Goal: Task Accomplishment & Management: Manage account settings

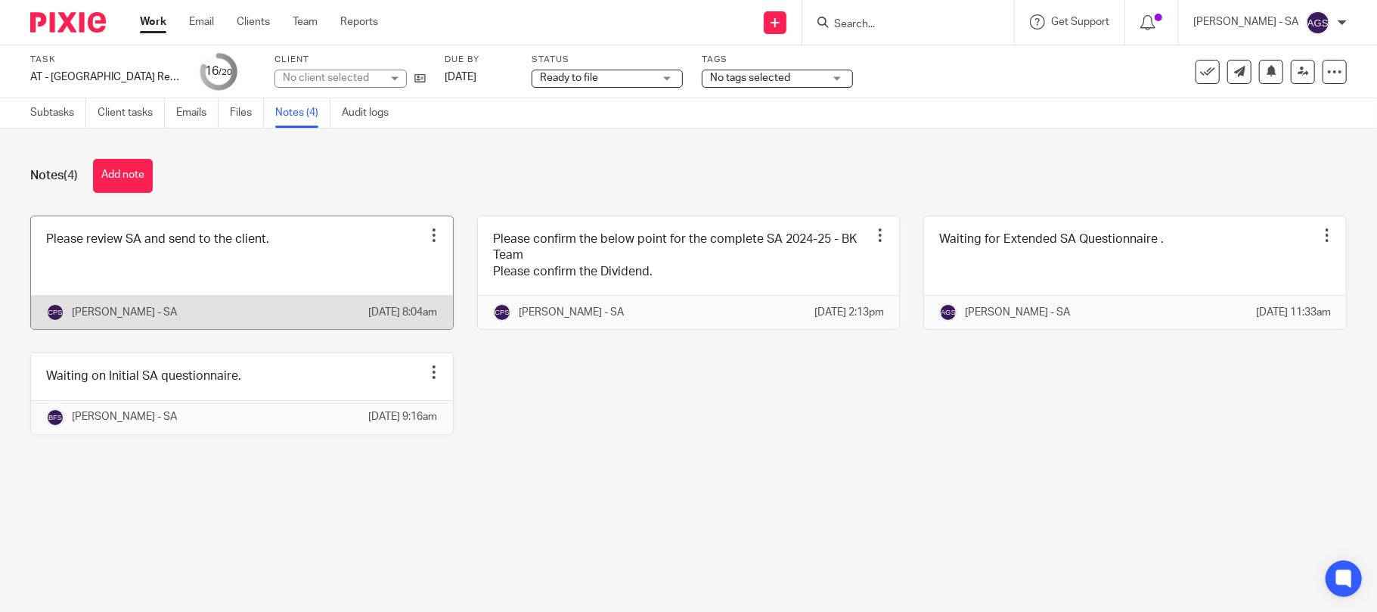
click at [113, 262] on link at bounding box center [242, 272] width 422 height 113
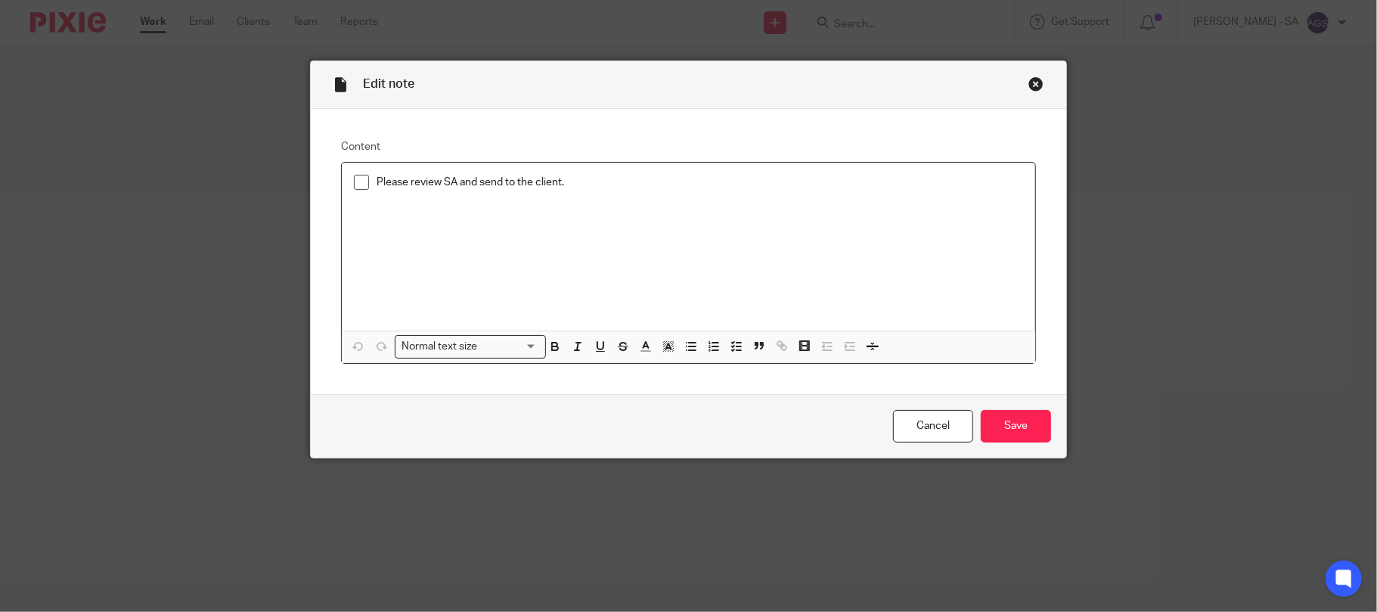
click at [355, 186] on span at bounding box center [361, 182] width 15 height 15
click at [1010, 426] on input "Save" at bounding box center [1016, 426] width 70 height 33
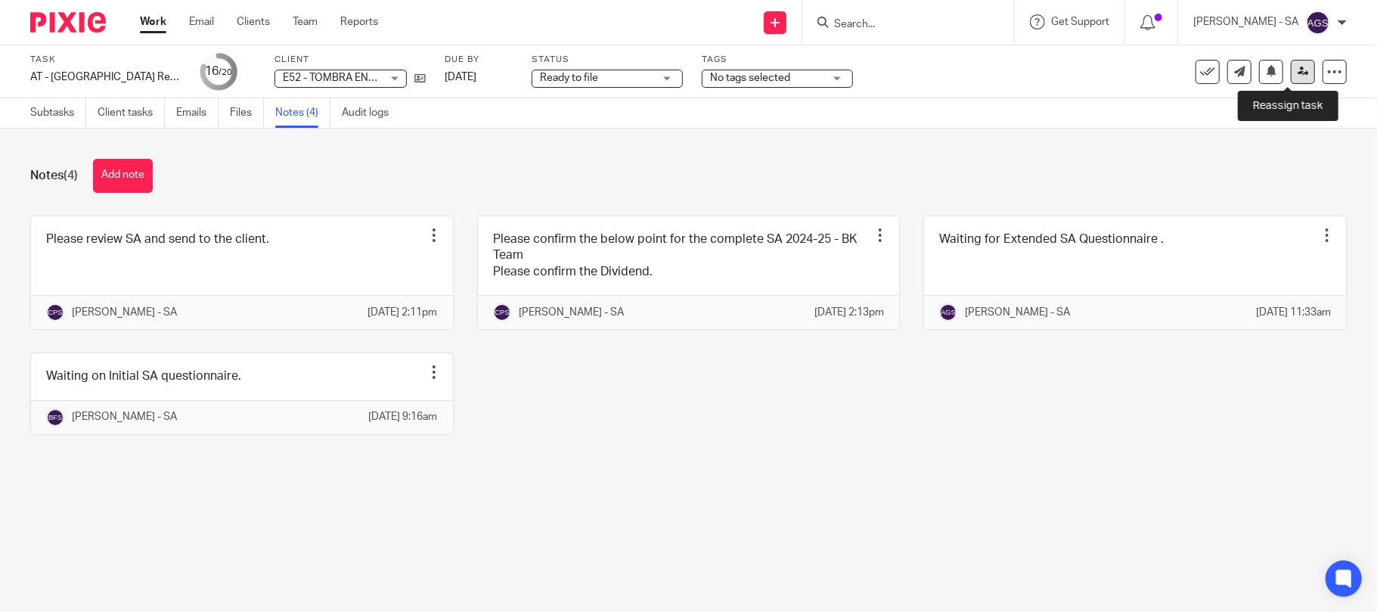
click at [1297, 73] on icon at bounding box center [1302, 71] width 11 height 11
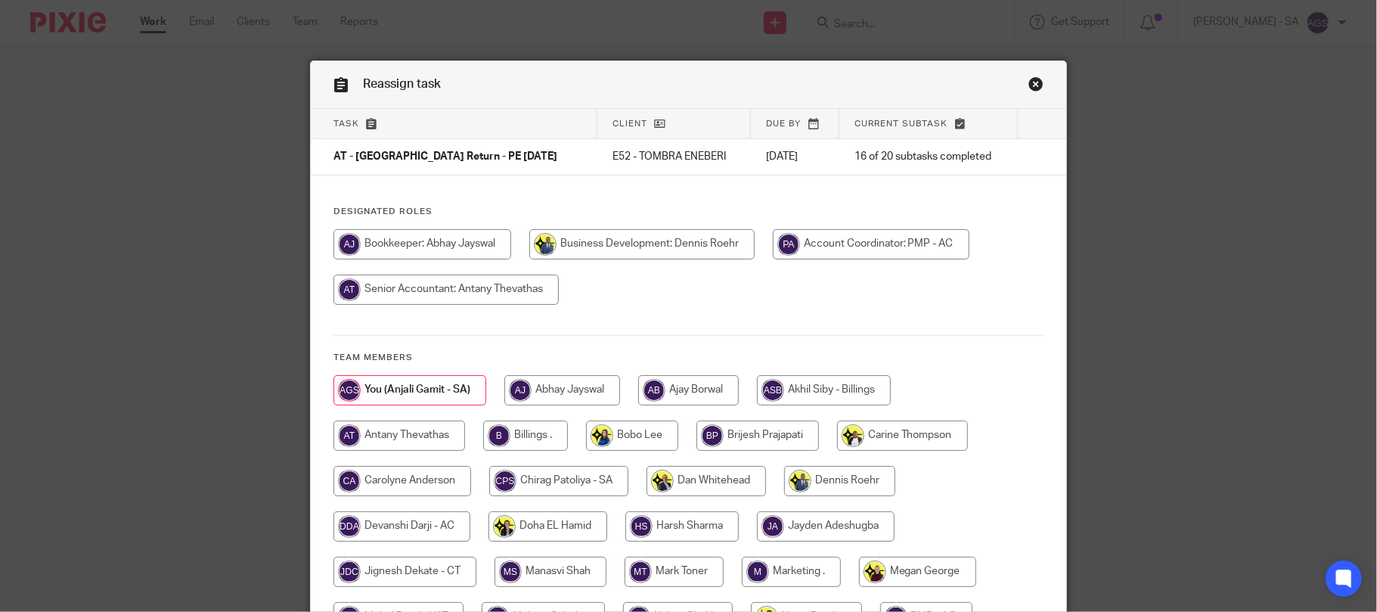
scroll to position [101, 0]
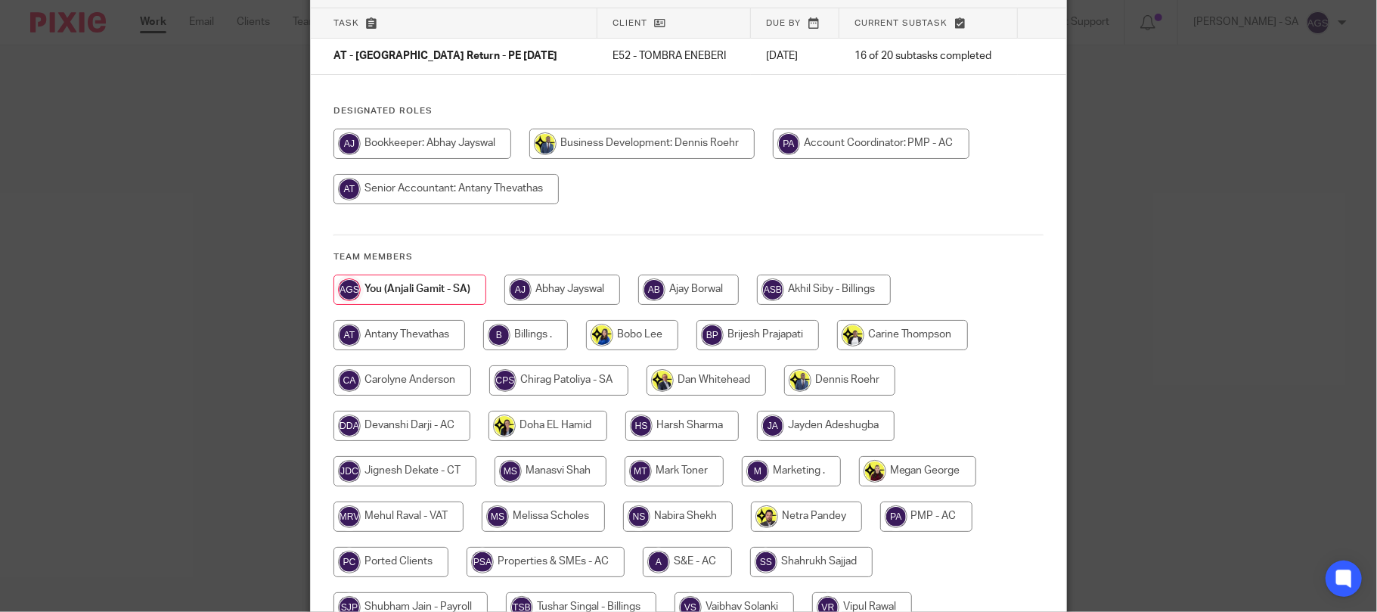
click at [506, 331] on input "radio" at bounding box center [525, 335] width 85 height 30
radio input "true"
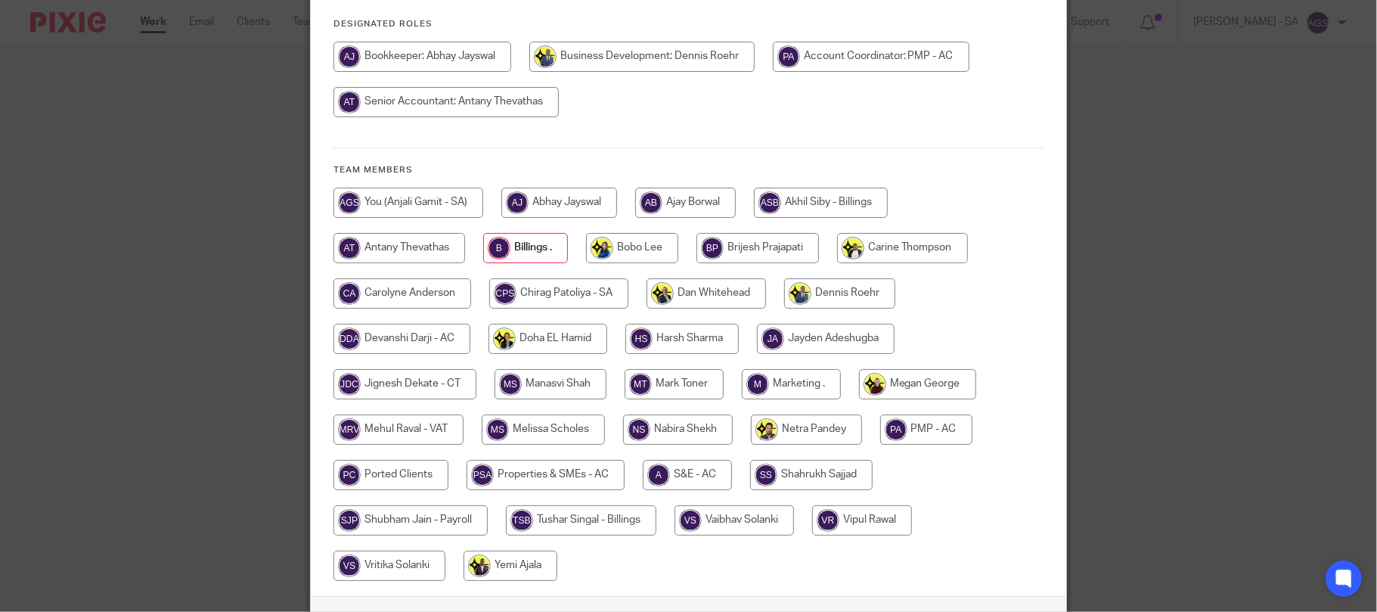
scroll to position [298, 0]
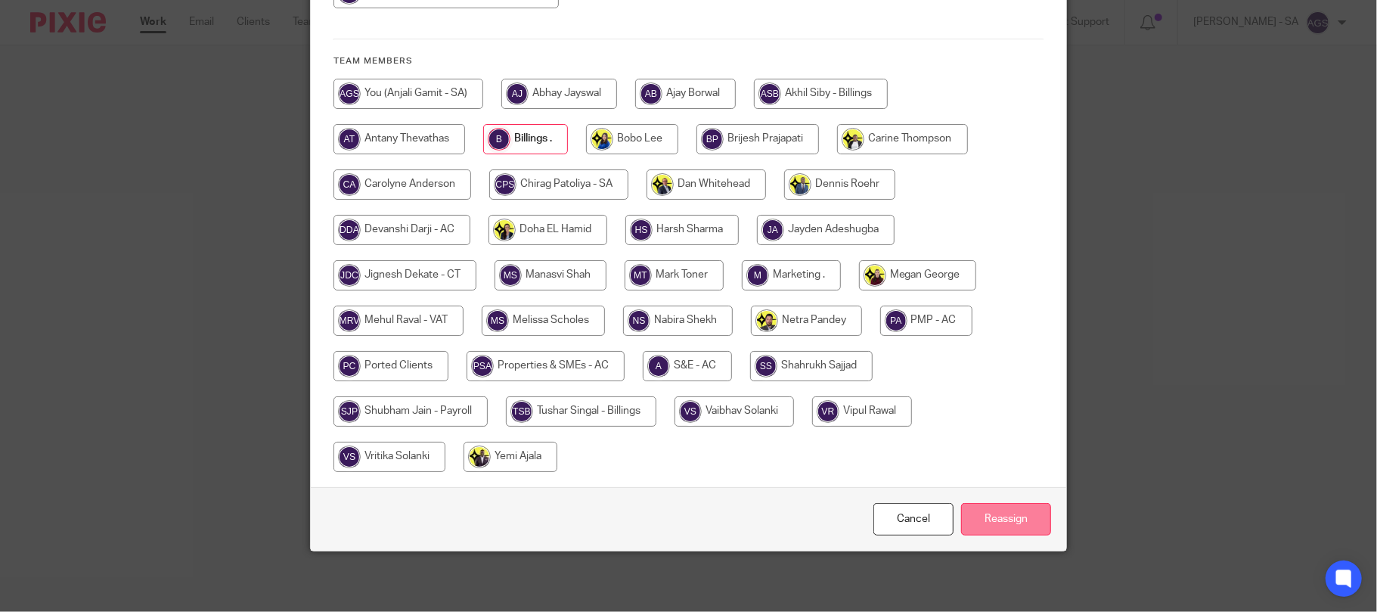
click at [986, 522] on input "Reassign" at bounding box center [1006, 519] width 90 height 33
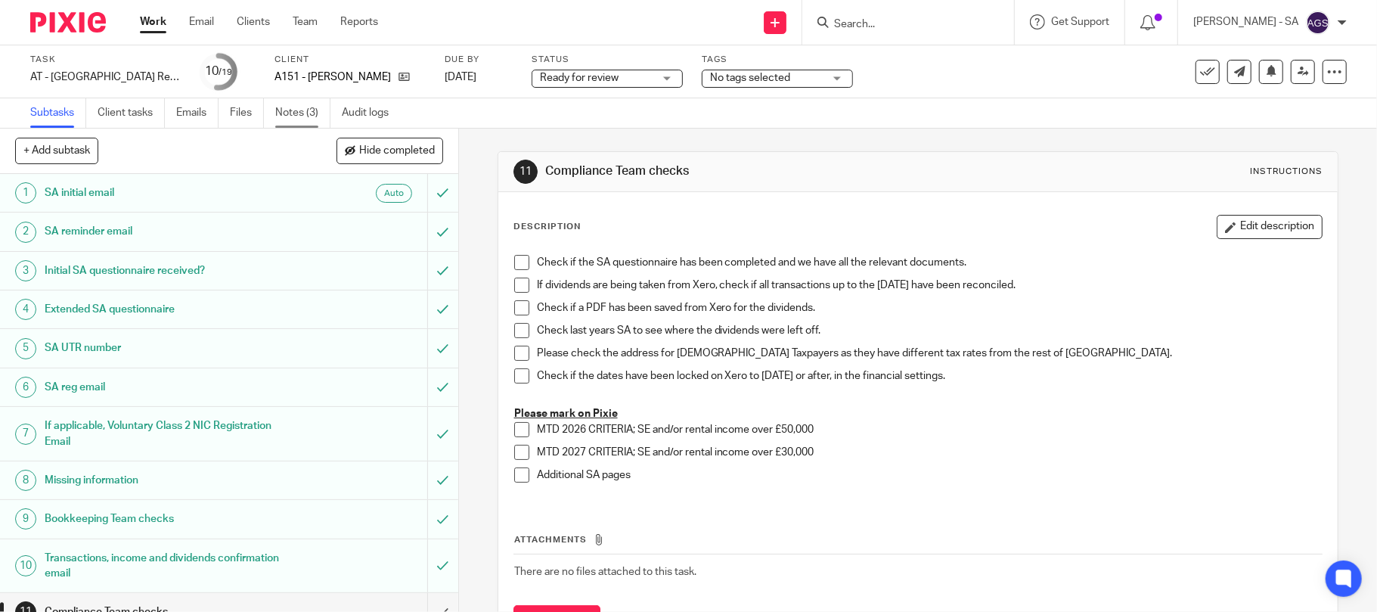
click at [294, 104] on link "Notes (3)" at bounding box center [302, 112] width 55 height 29
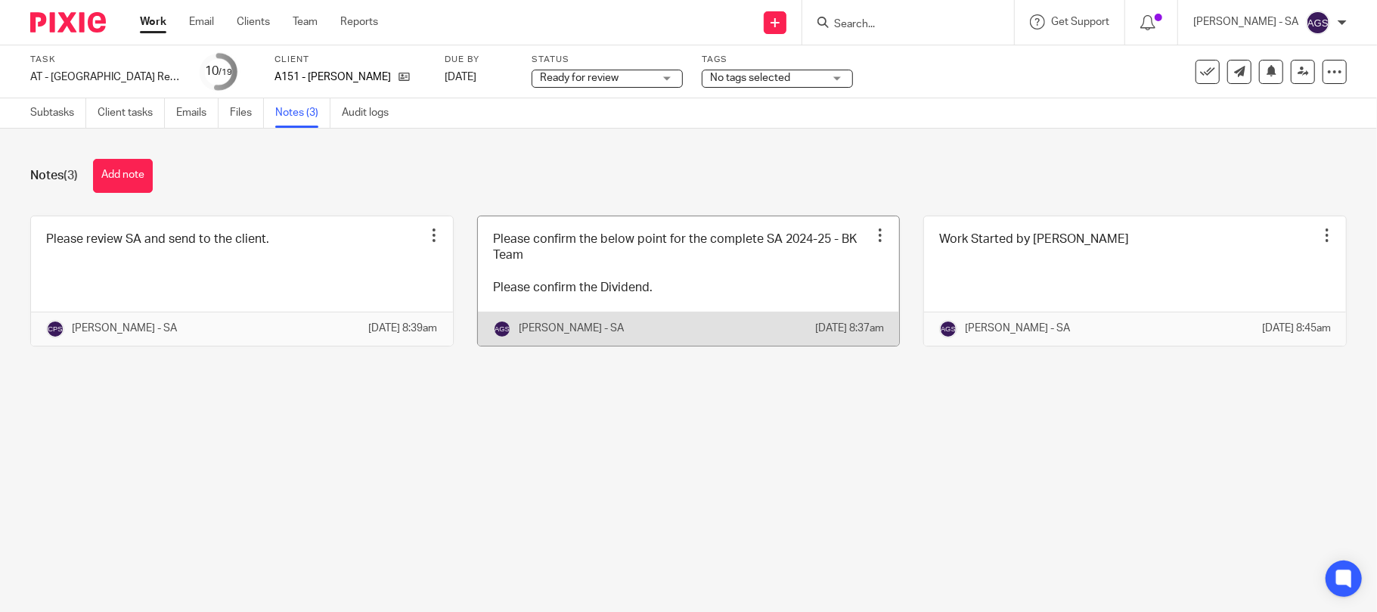
click at [680, 276] on link at bounding box center [689, 280] width 422 height 129
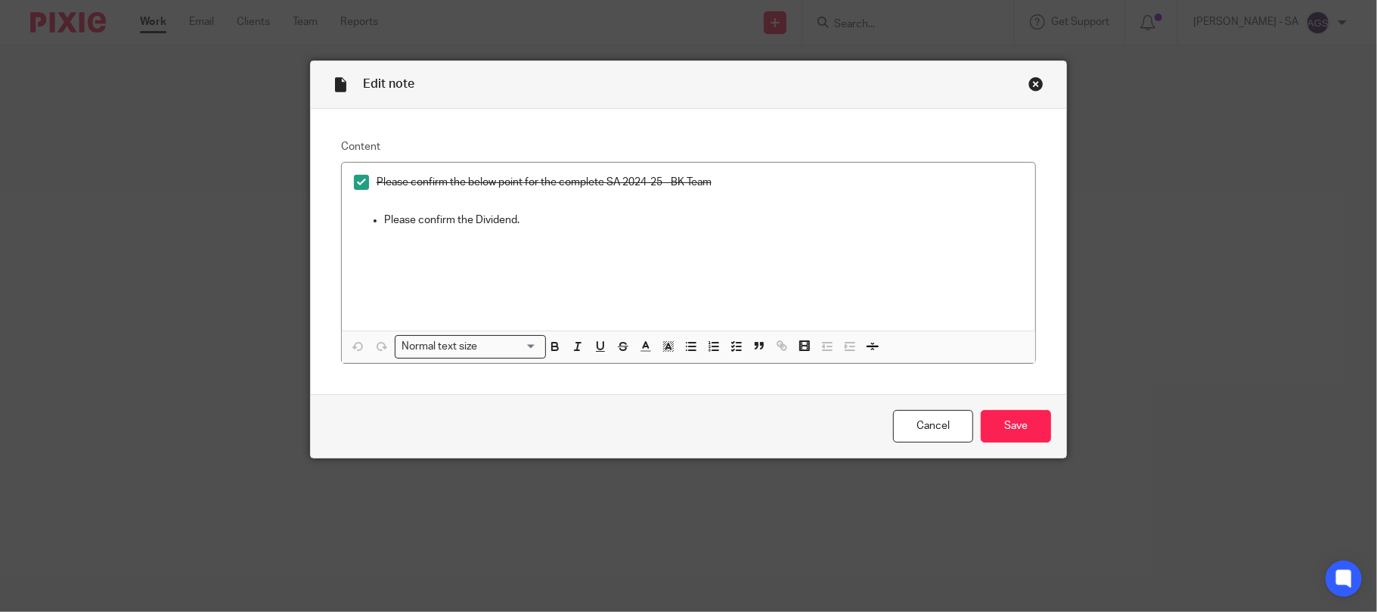
click at [1028, 82] on div "Close this dialog window" at bounding box center [1035, 83] width 15 height 15
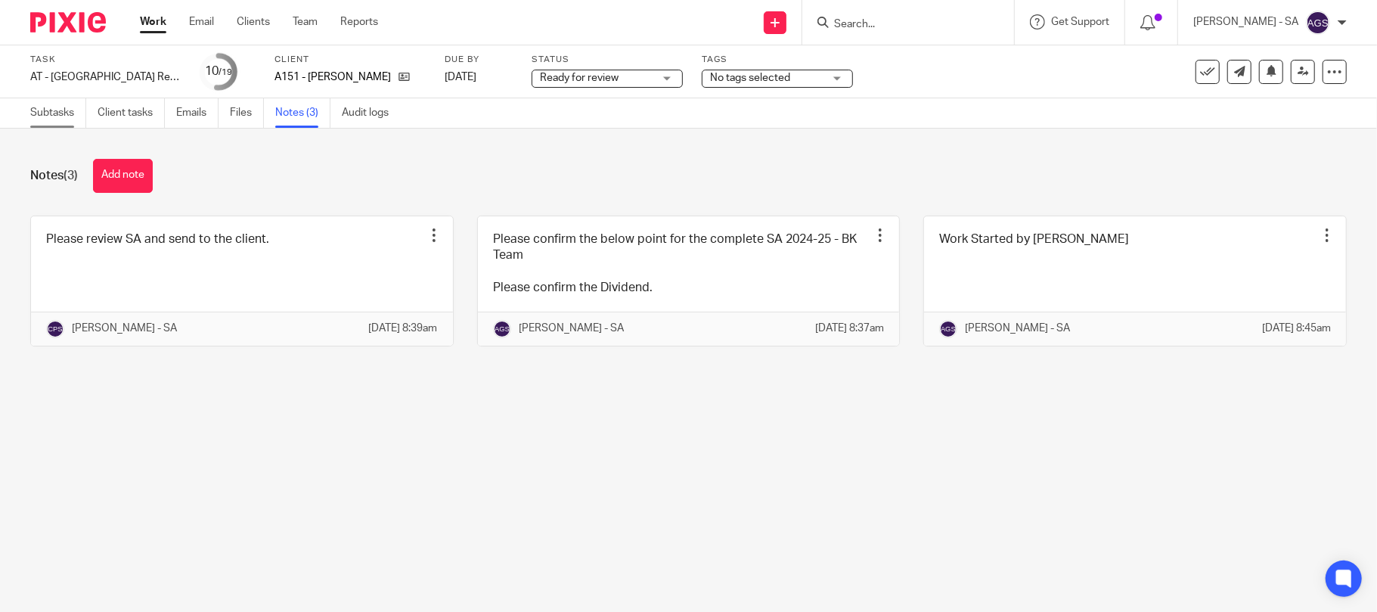
click at [71, 106] on link "Subtasks" at bounding box center [58, 112] width 56 height 29
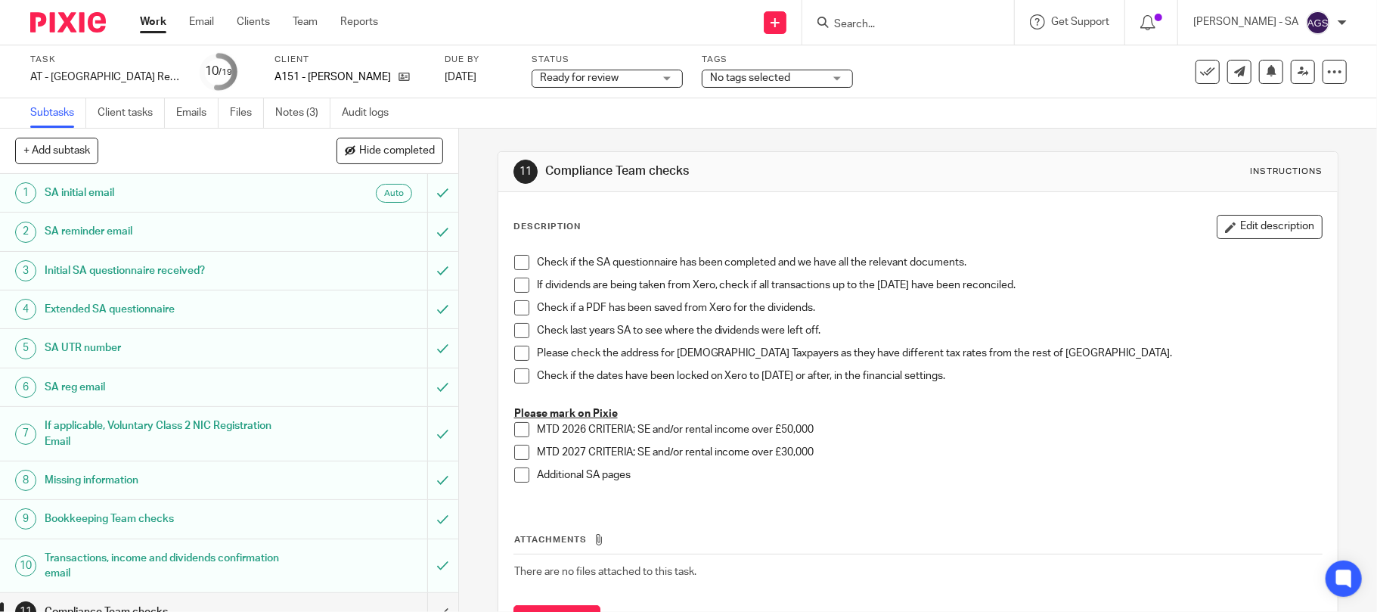
click at [54, 265] on h1 "Initial SA questionnaire received?" at bounding box center [167, 270] width 245 height 23
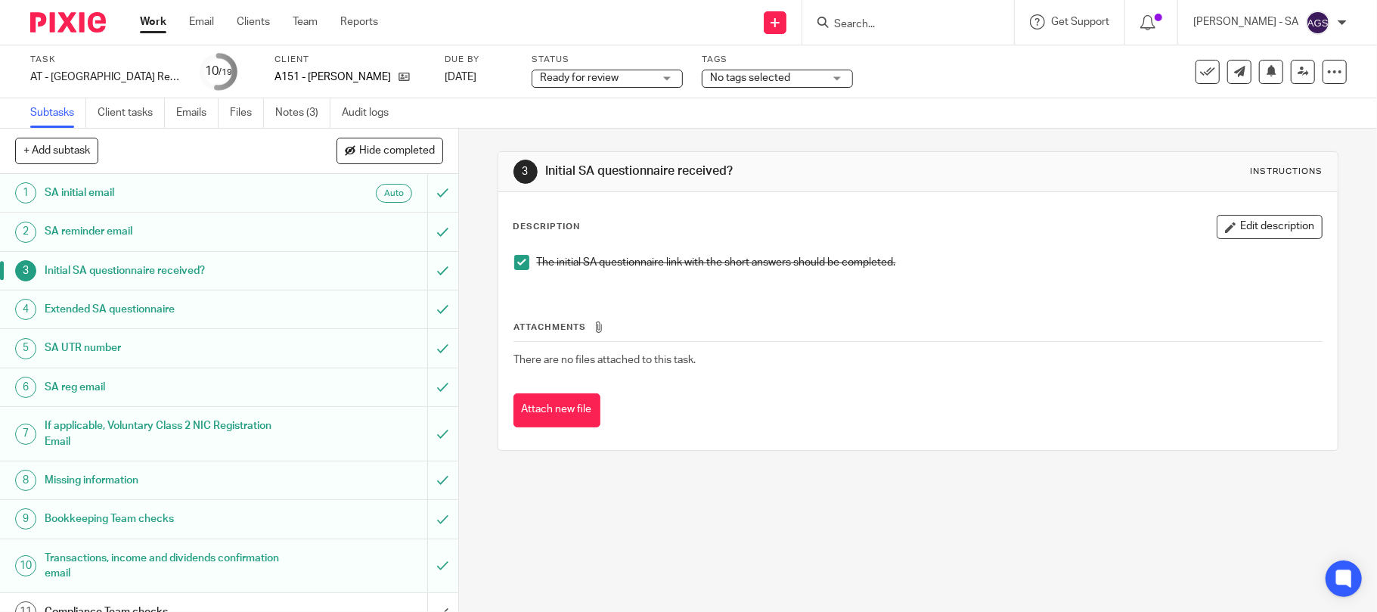
click at [79, 354] on h1 "SA UTR number" at bounding box center [167, 347] width 245 height 23
click at [82, 520] on h1 "Bookkeeping Team checks" at bounding box center [167, 518] width 245 height 23
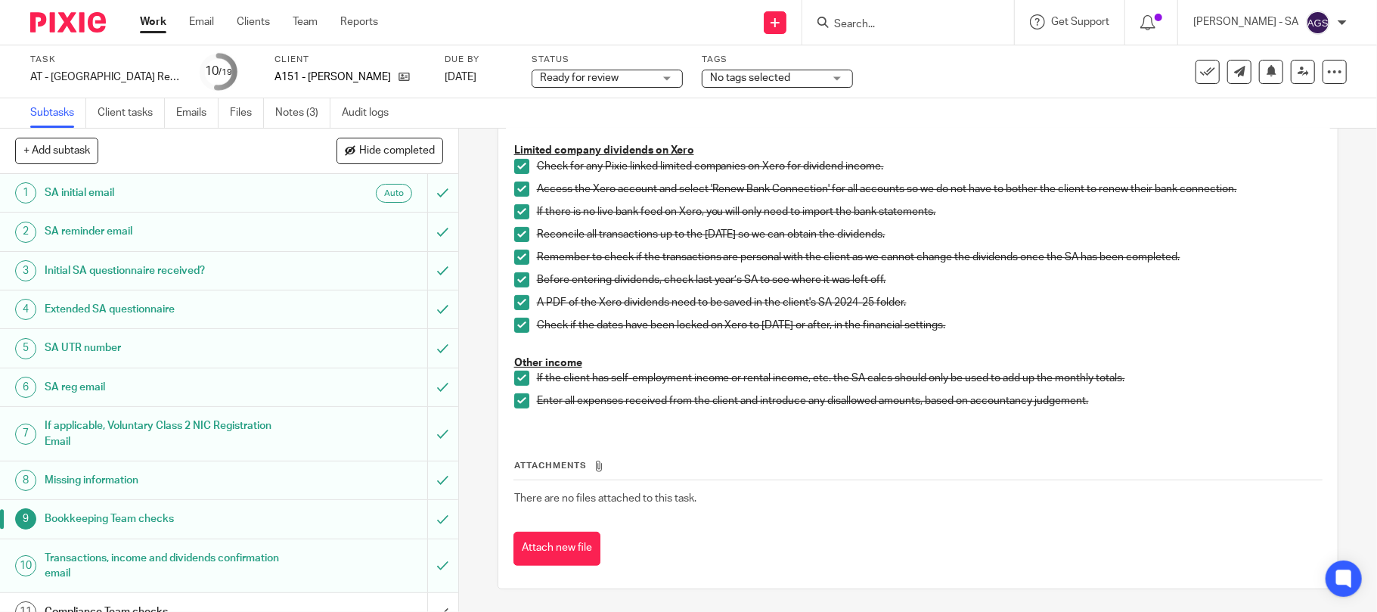
scroll to position [201, 0]
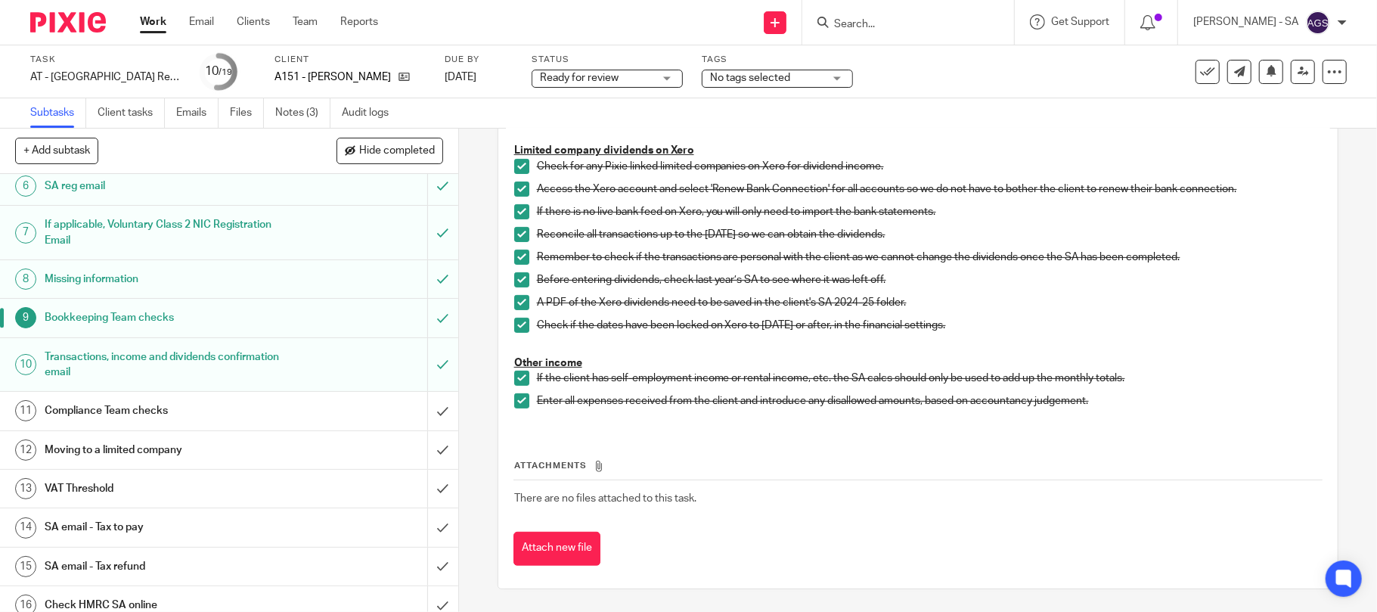
click at [76, 422] on h1 "Compliance Team checks" at bounding box center [167, 410] width 245 height 23
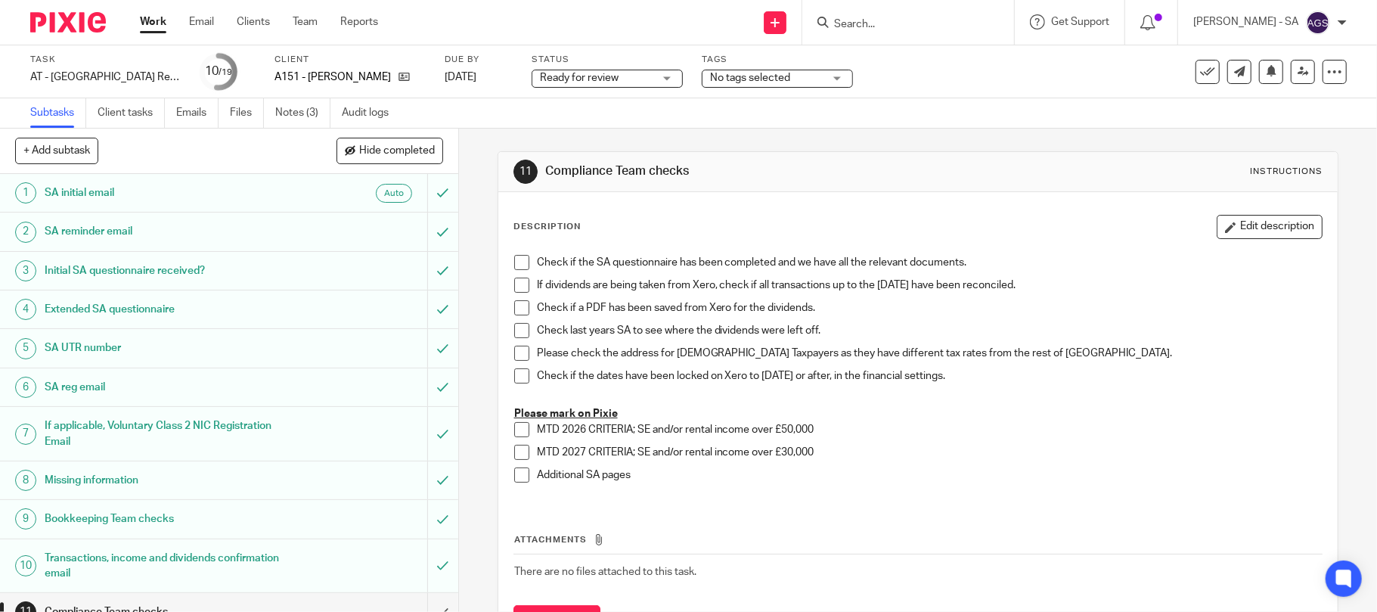
click at [521, 259] on span at bounding box center [521, 262] width 15 height 15
click at [517, 279] on span at bounding box center [521, 284] width 15 height 15
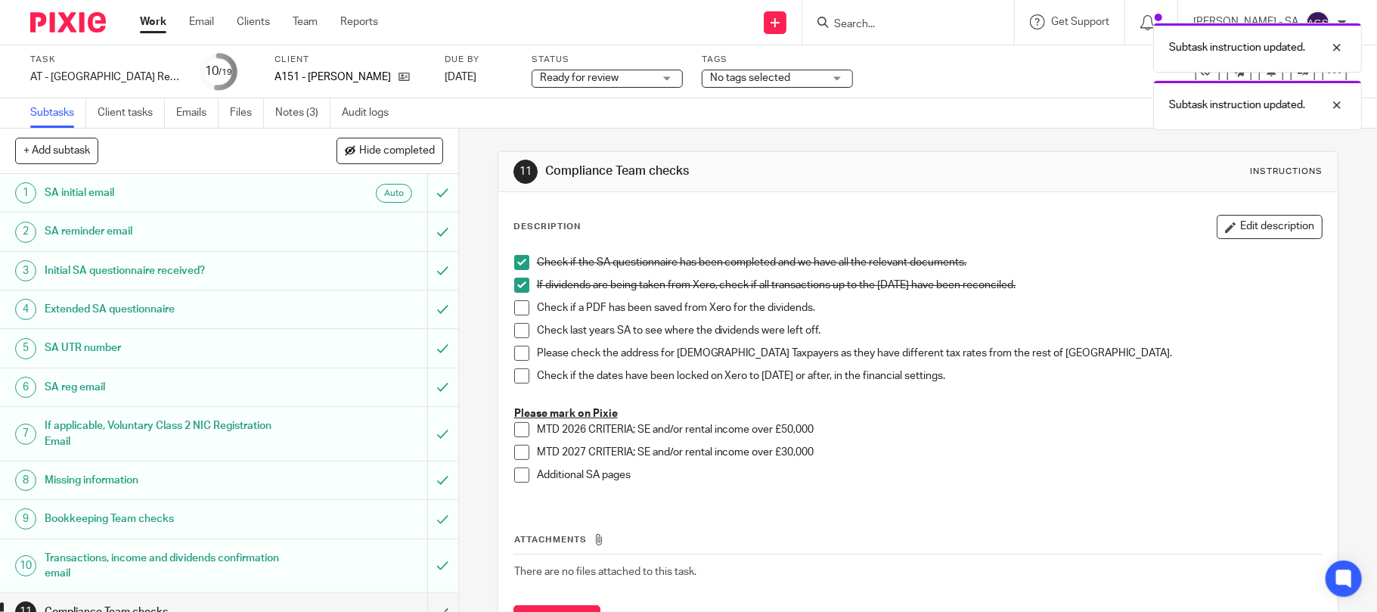
click at [517, 304] on span at bounding box center [521, 307] width 15 height 15
click at [523, 333] on span at bounding box center [521, 330] width 15 height 15
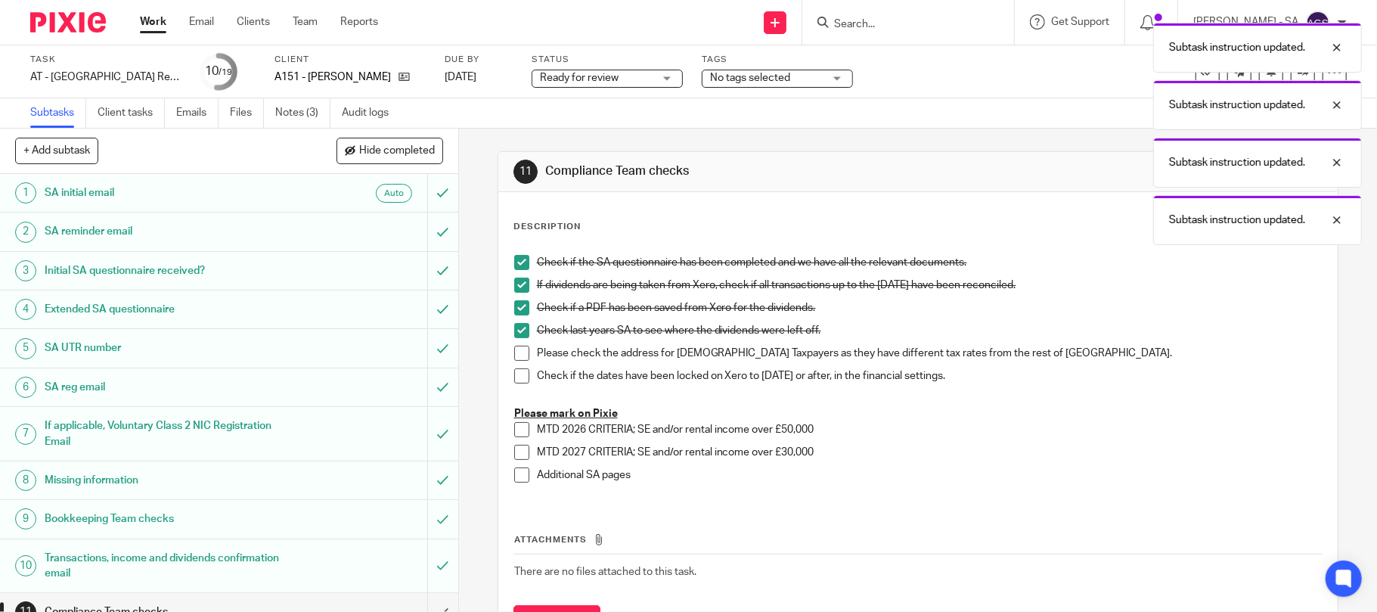
click at [519, 354] on span at bounding box center [521, 353] width 15 height 15
click at [518, 370] on span at bounding box center [521, 375] width 15 height 15
click at [514, 475] on span at bounding box center [521, 474] width 15 height 15
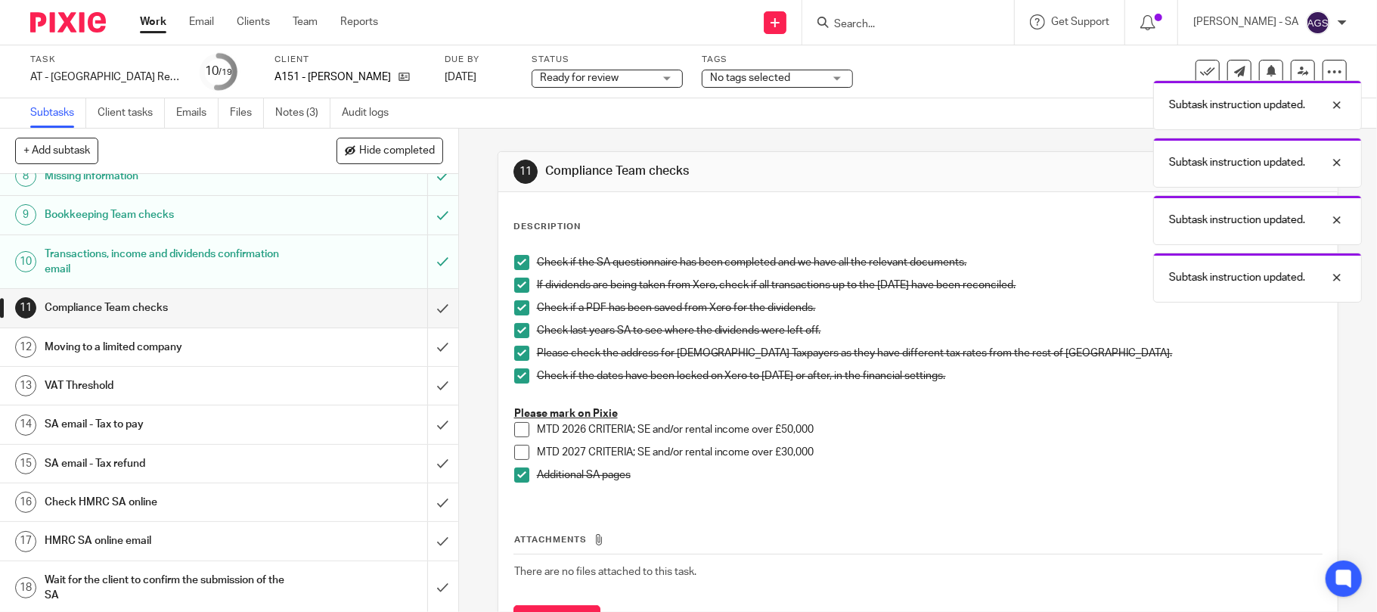
scroll to position [351, 0]
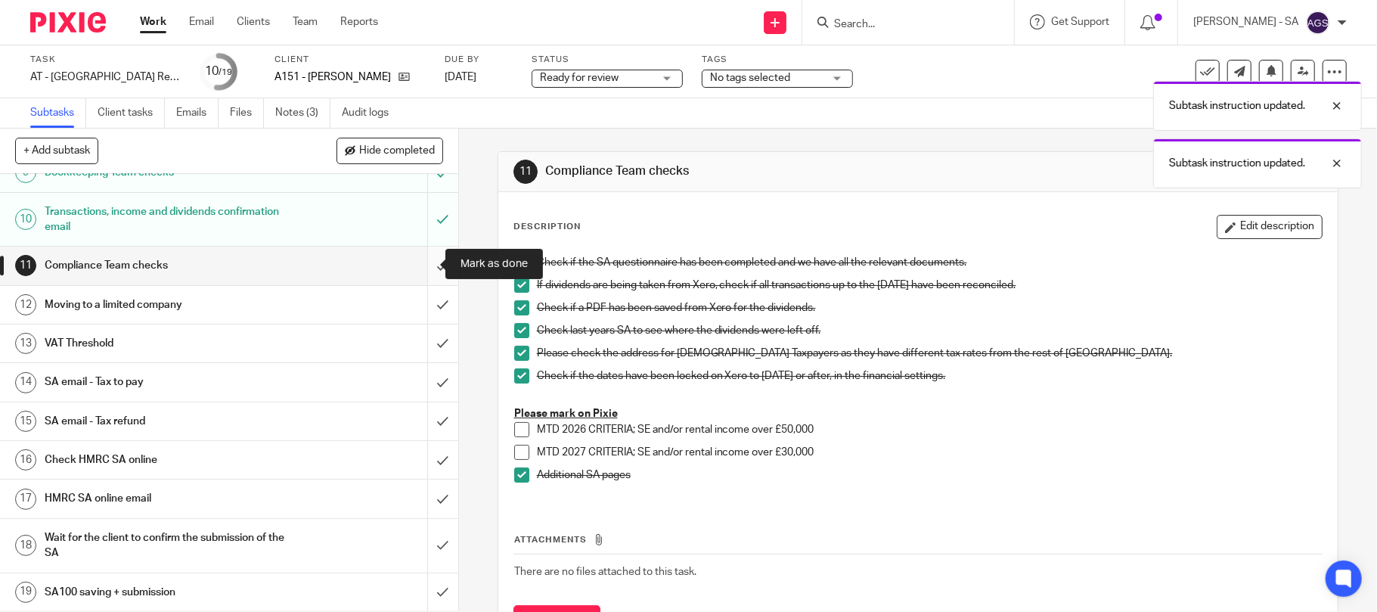
click at [415, 260] on input "submit" at bounding box center [229, 265] width 458 height 38
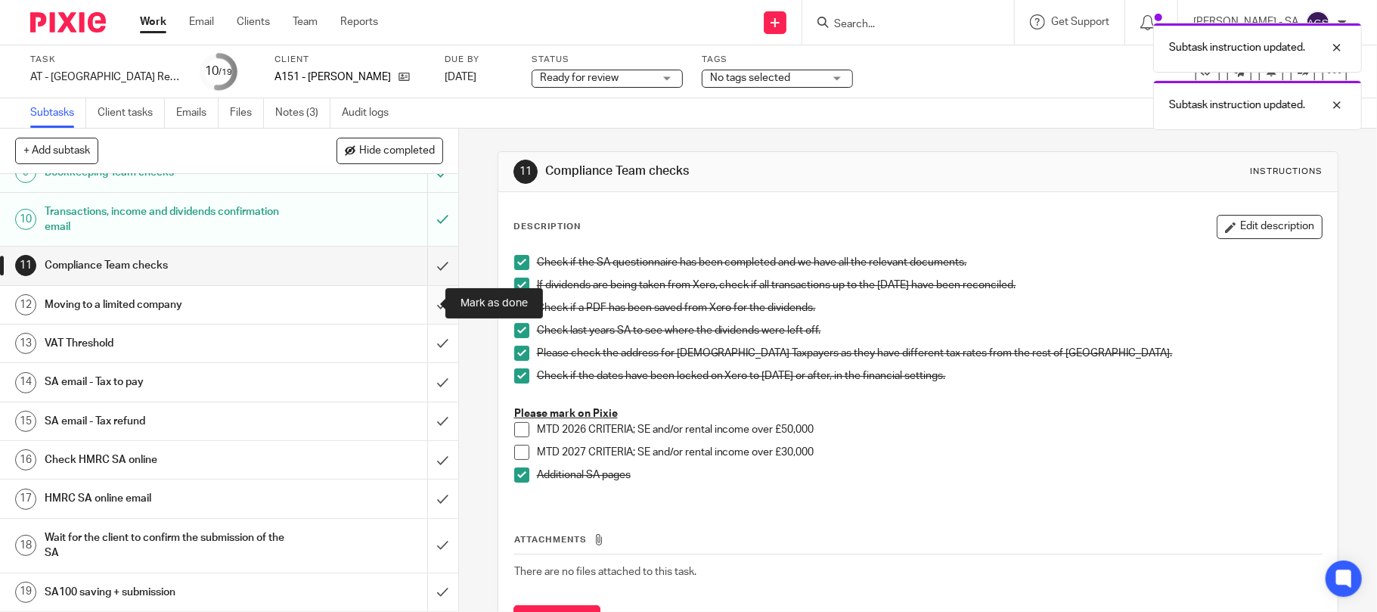
click at [415, 303] on input "submit" at bounding box center [229, 305] width 458 height 38
click at [415, 342] on input "submit" at bounding box center [229, 343] width 458 height 38
click at [147, 375] on h1 "SA email - Tax to pay" at bounding box center [167, 381] width 245 height 23
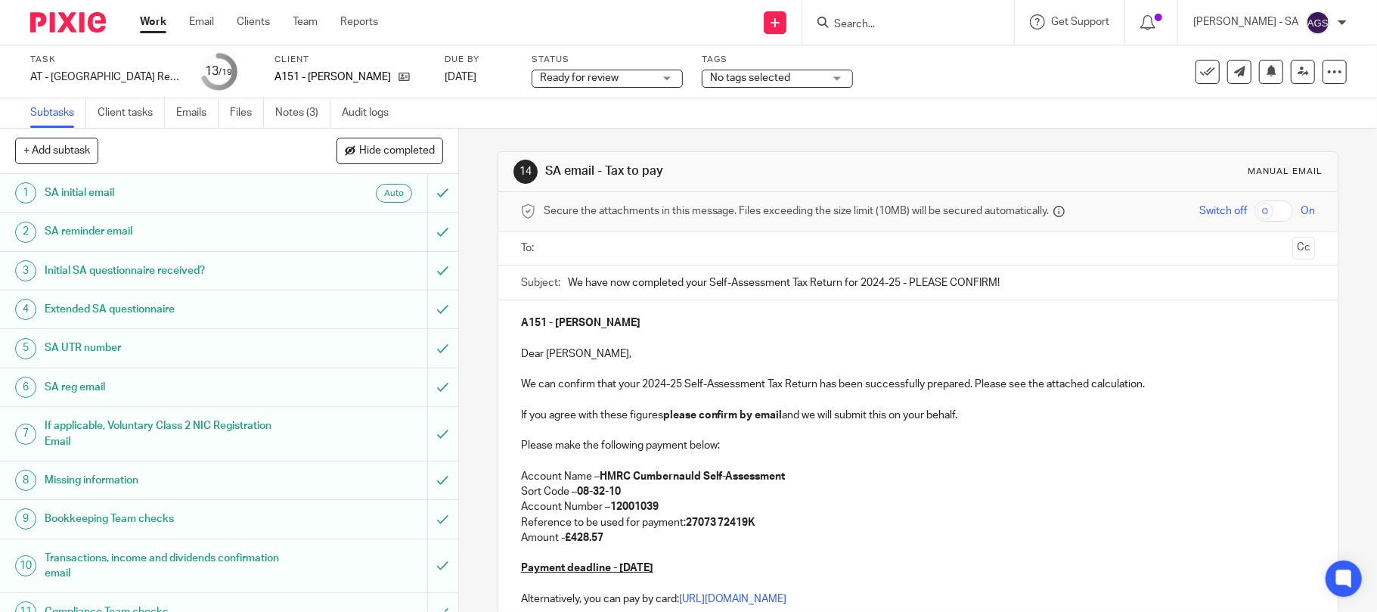
click at [590, 237] on ul at bounding box center [919, 248] width 748 height 25
click at [587, 248] on input "text" at bounding box center [918, 248] width 738 height 17
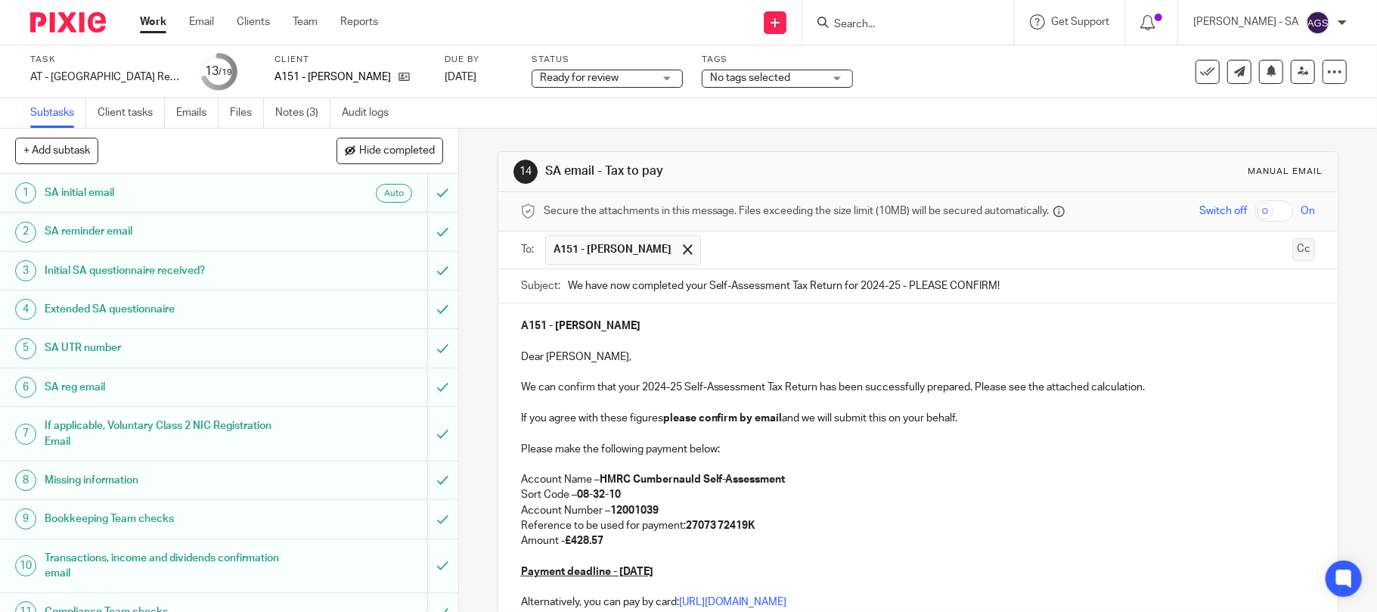
click at [1292, 258] on button "Cc" at bounding box center [1303, 249] width 23 height 23
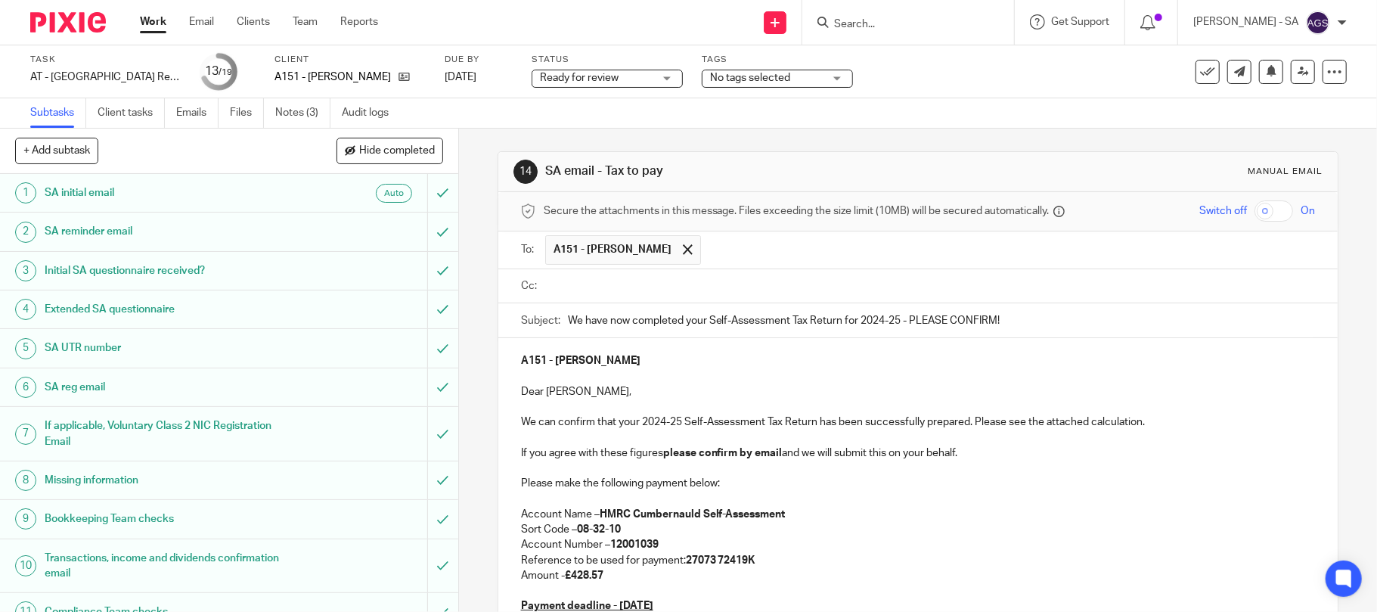
click at [609, 298] on ul at bounding box center [930, 286] width 770 height 25
click at [603, 286] on input "text" at bounding box center [929, 285] width 761 height 17
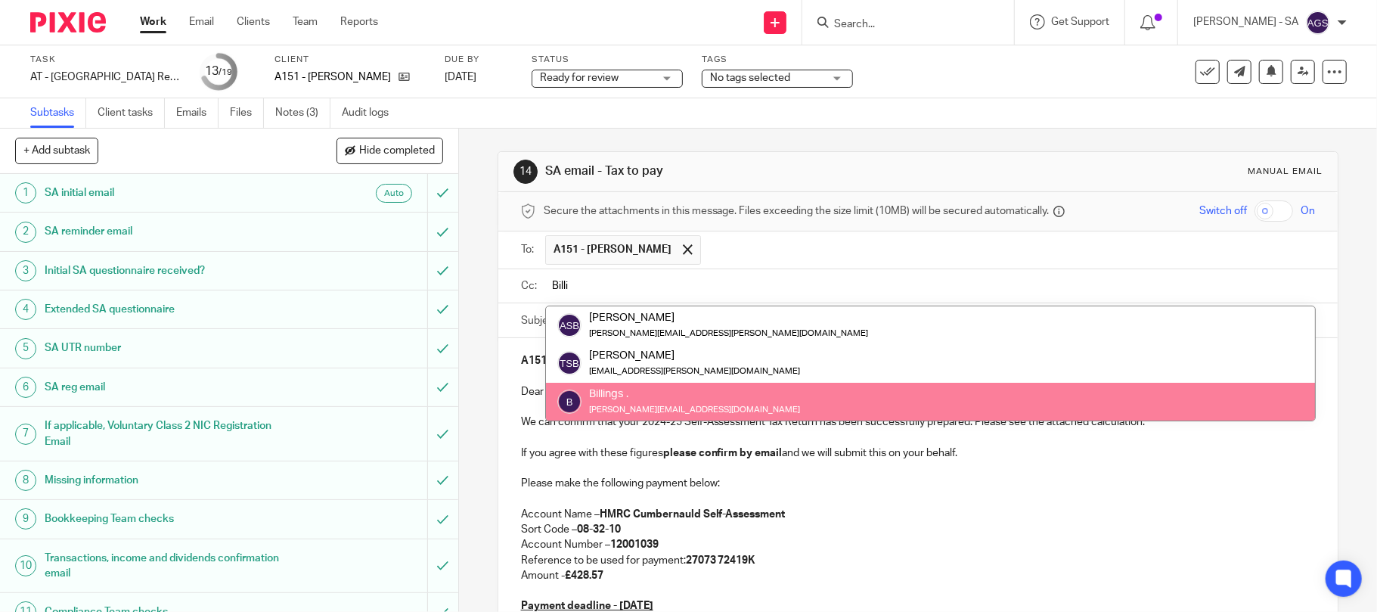
type input "Billi"
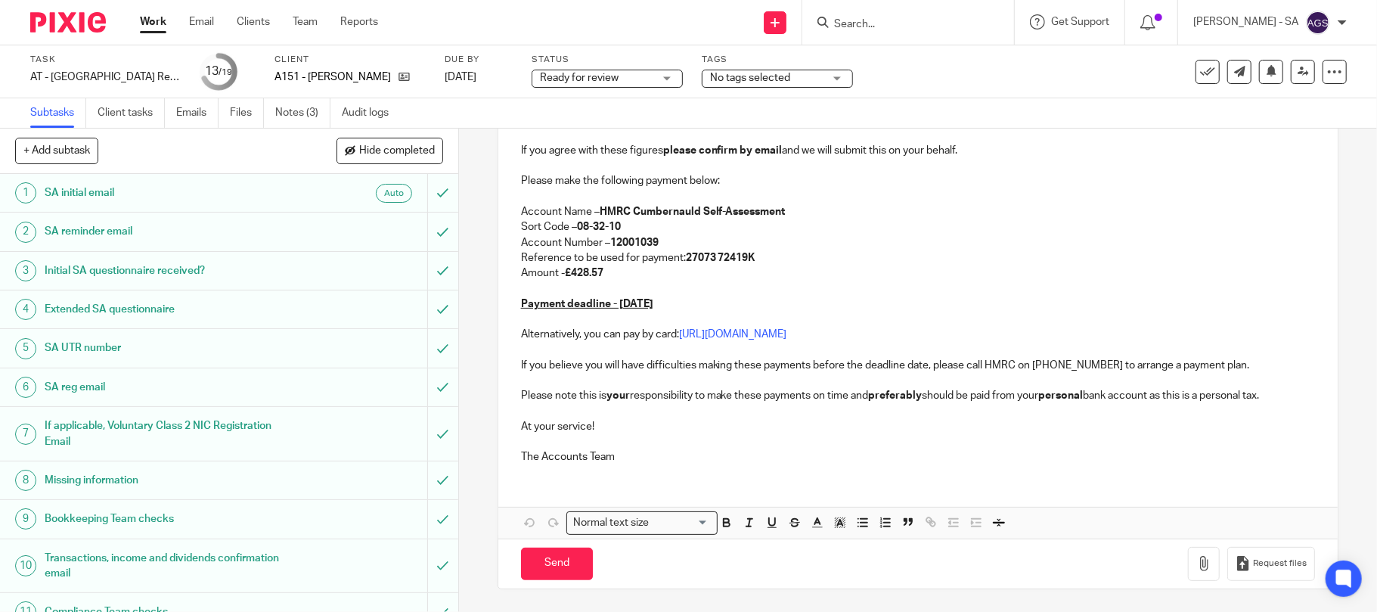
scroll to position [308, 0]
